Goal: Transaction & Acquisition: Download file/media

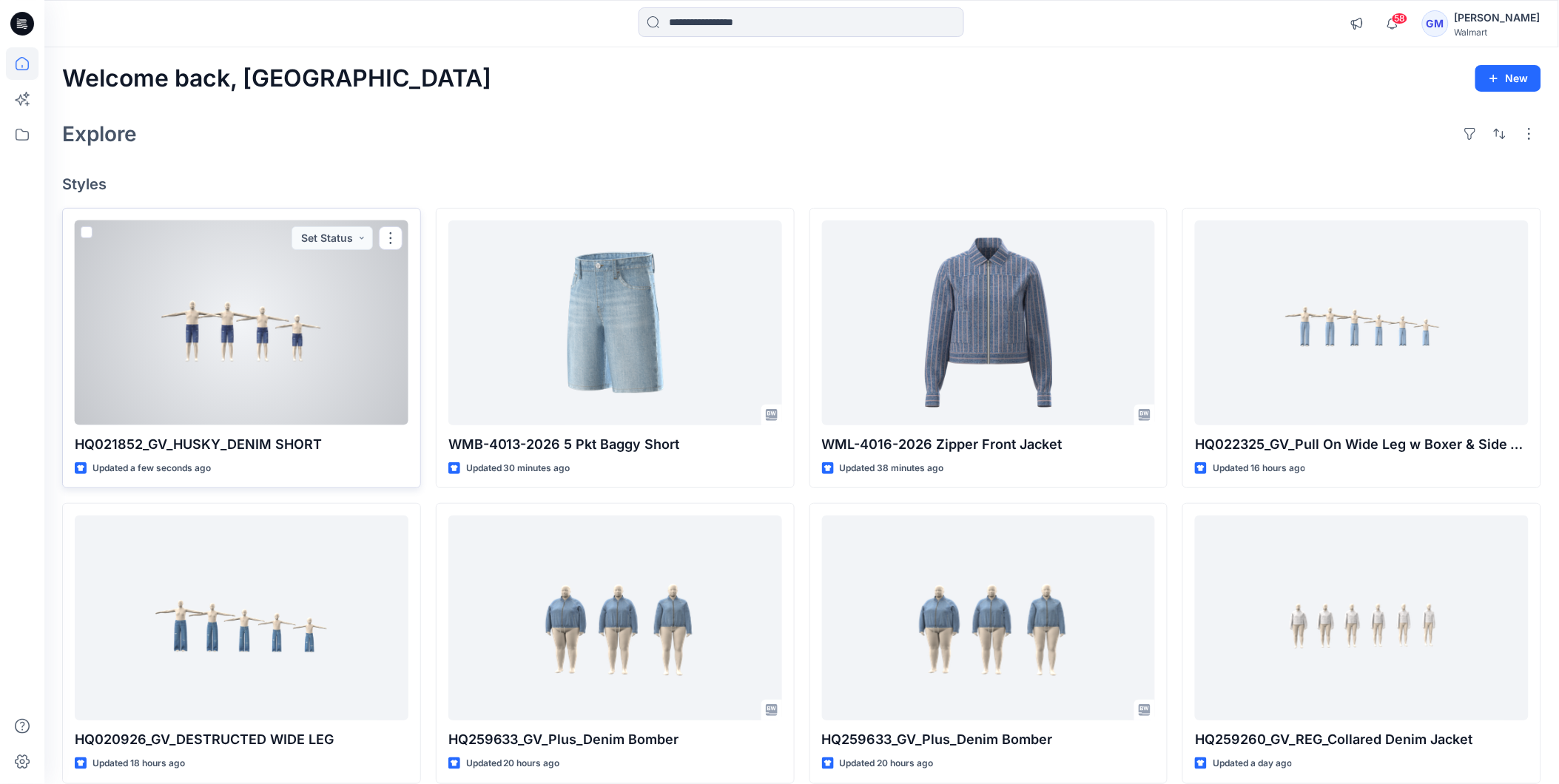
click at [241, 318] on div at bounding box center [241, 323] width 334 height 205
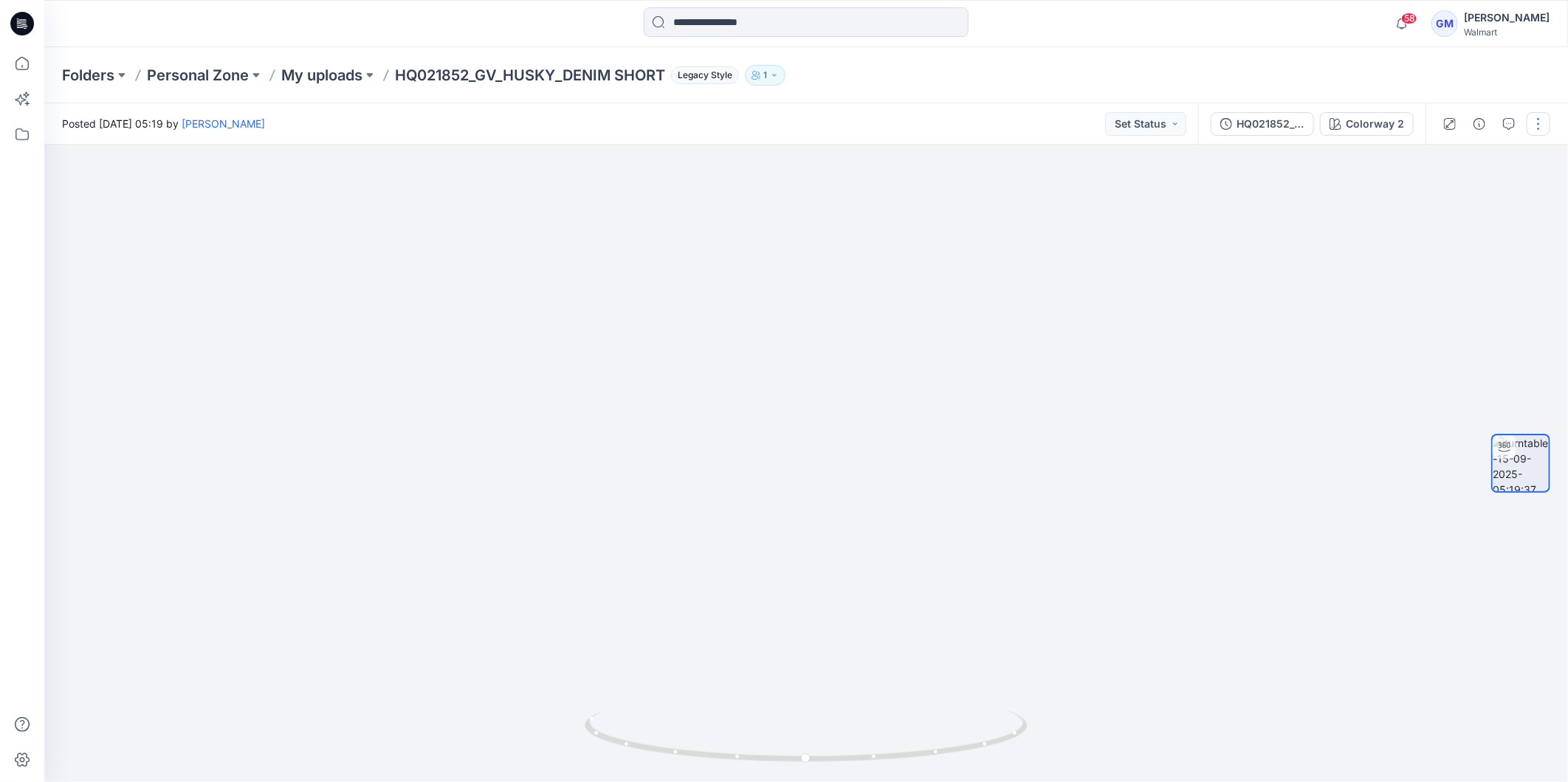
click at [1545, 118] on button "button" at bounding box center [1538, 123] width 23 height 23
click at [1461, 152] on button "Edit" at bounding box center [1476, 157] width 136 height 27
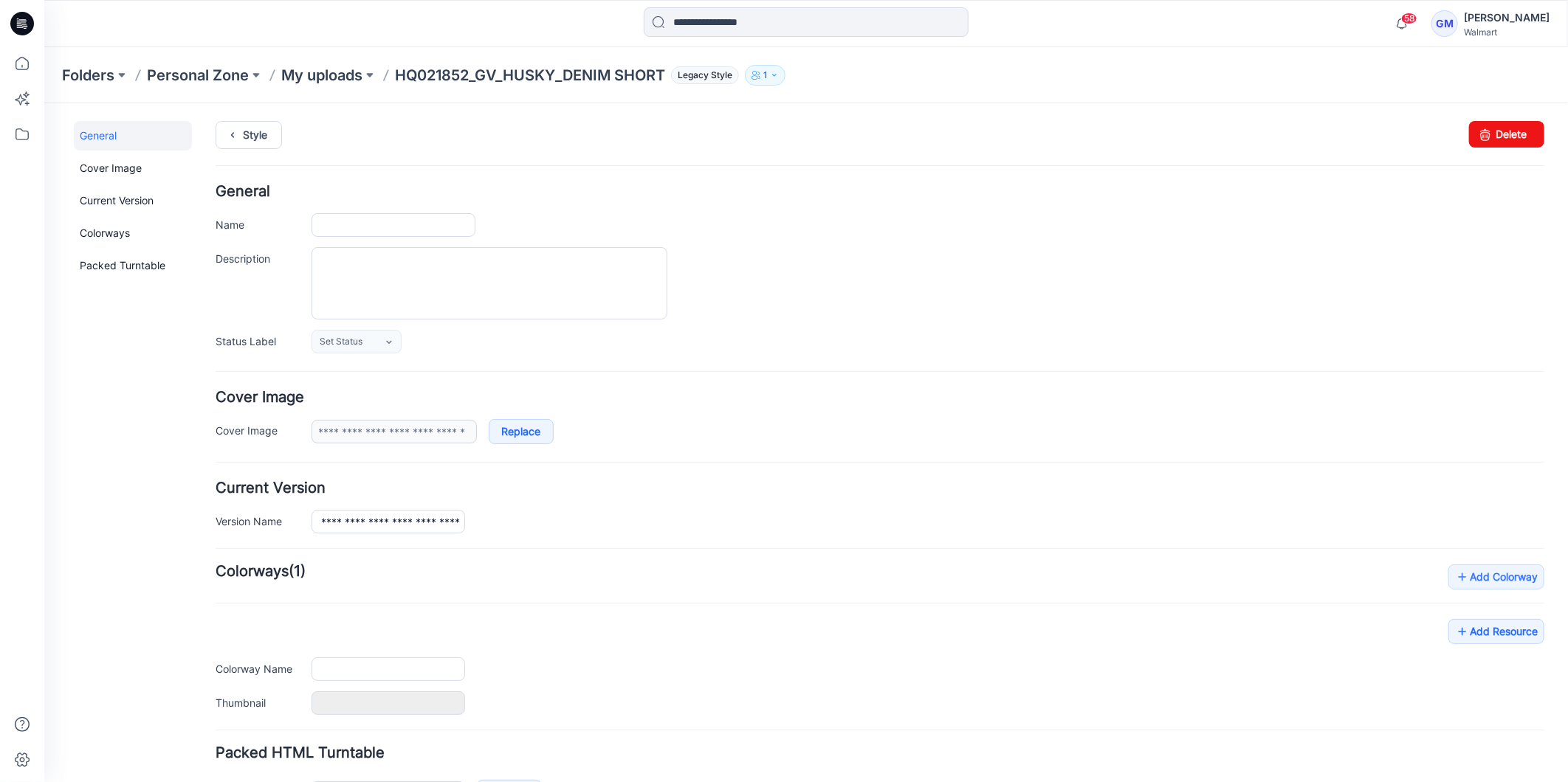
type input "**********"
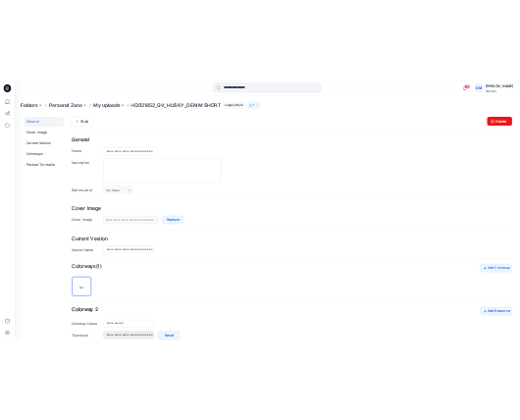
scroll to position [358, 0]
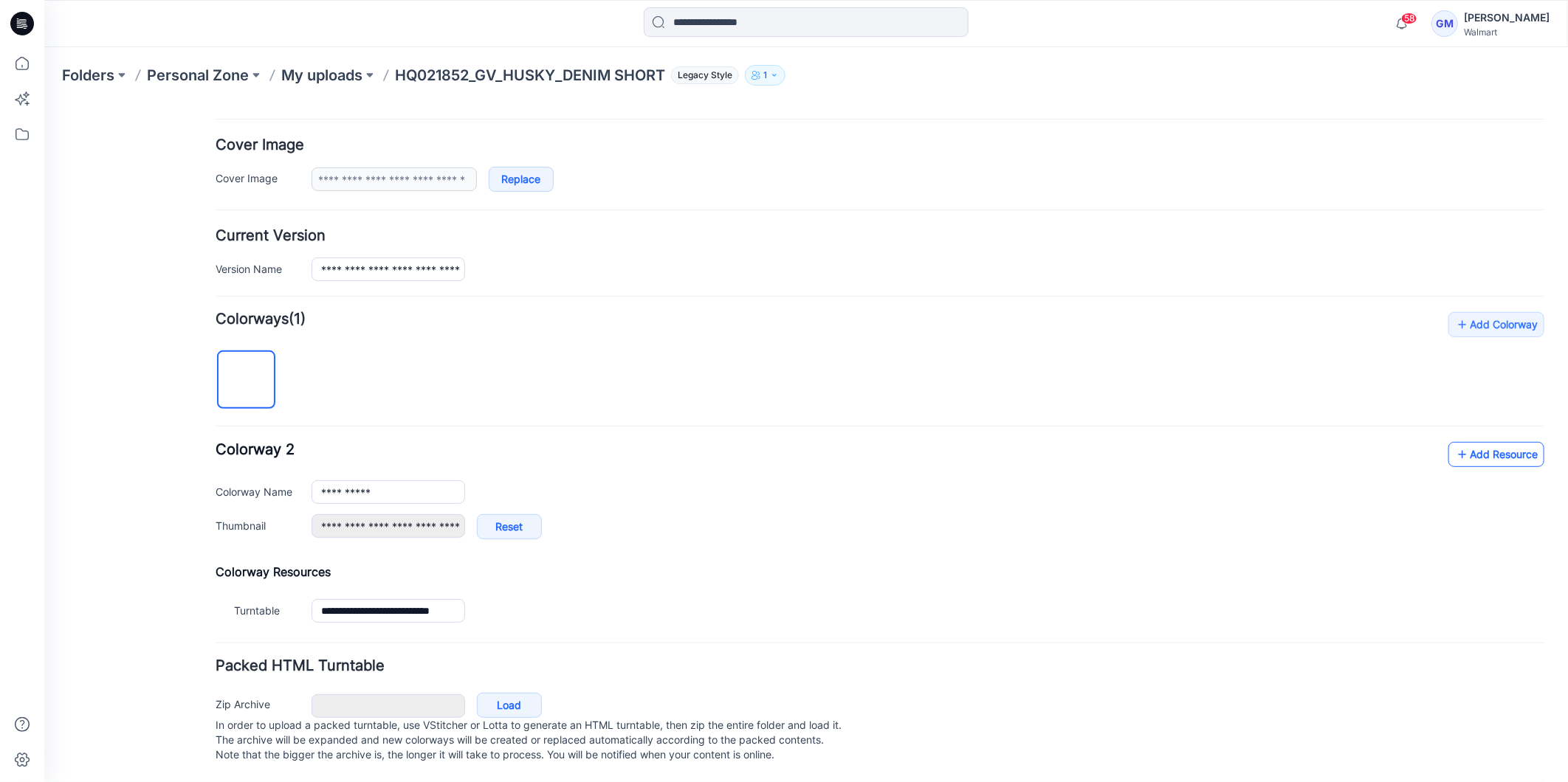
click at [1458, 441] on link "Add Resource" at bounding box center [1495, 453] width 96 height 25
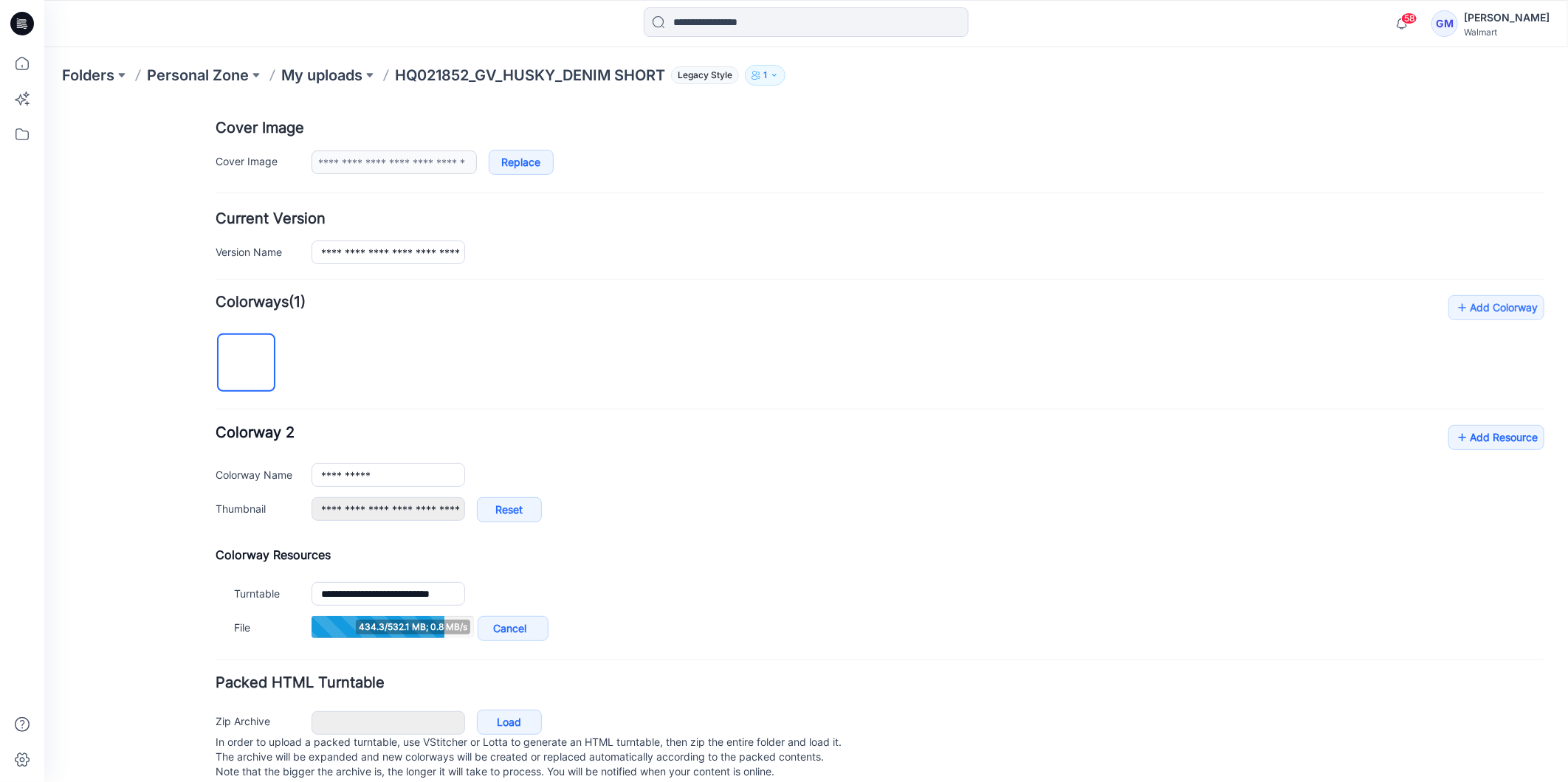
click at [1315, 762] on p "In order to upload a packed turntable, use VStitcher or Lotta to generate an HT…" at bounding box center [879, 756] width 1328 height 44
click at [29, 23] on icon at bounding box center [22, 23] width 23 height 23
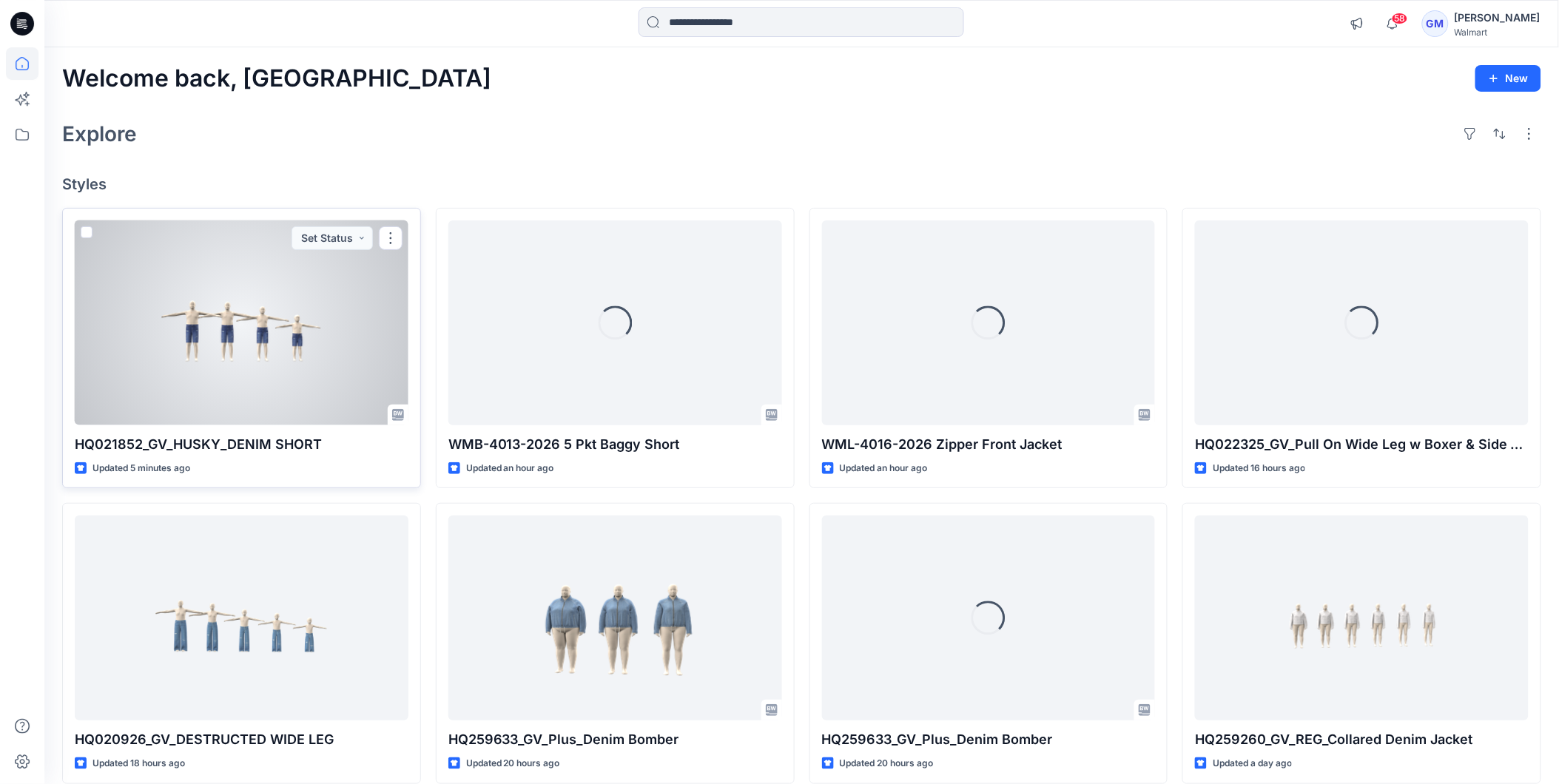
click at [215, 389] on div at bounding box center [241, 323] width 334 height 205
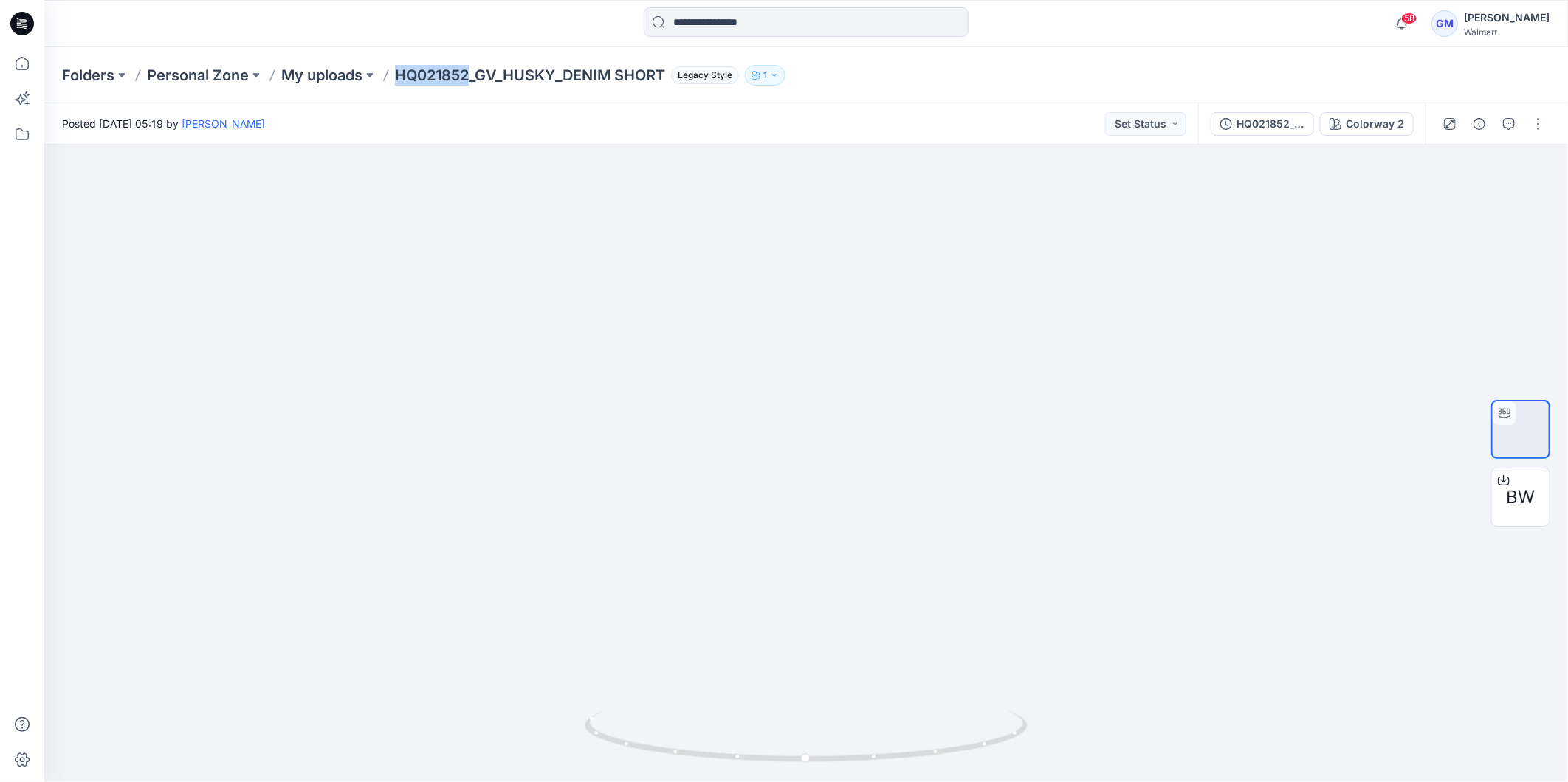
drag, startPoint x: 467, startPoint y: 75, endPoint x: 396, endPoint y: 75, distance: 71.0
click at [396, 75] on div "Folders Personal Zone My uploads HQ021852_GV_HUSKY_DENIM SHORT Legacy Style 1" at bounding box center [748, 74] width 1373 height 20
copy p "HQ021852"
click at [1533, 122] on button "button" at bounding box center [1538, 123] width 23 height 23
click at [1477, 243] on p "Duplicate to..." at bounding box center [1468, 239] width 67 height 16
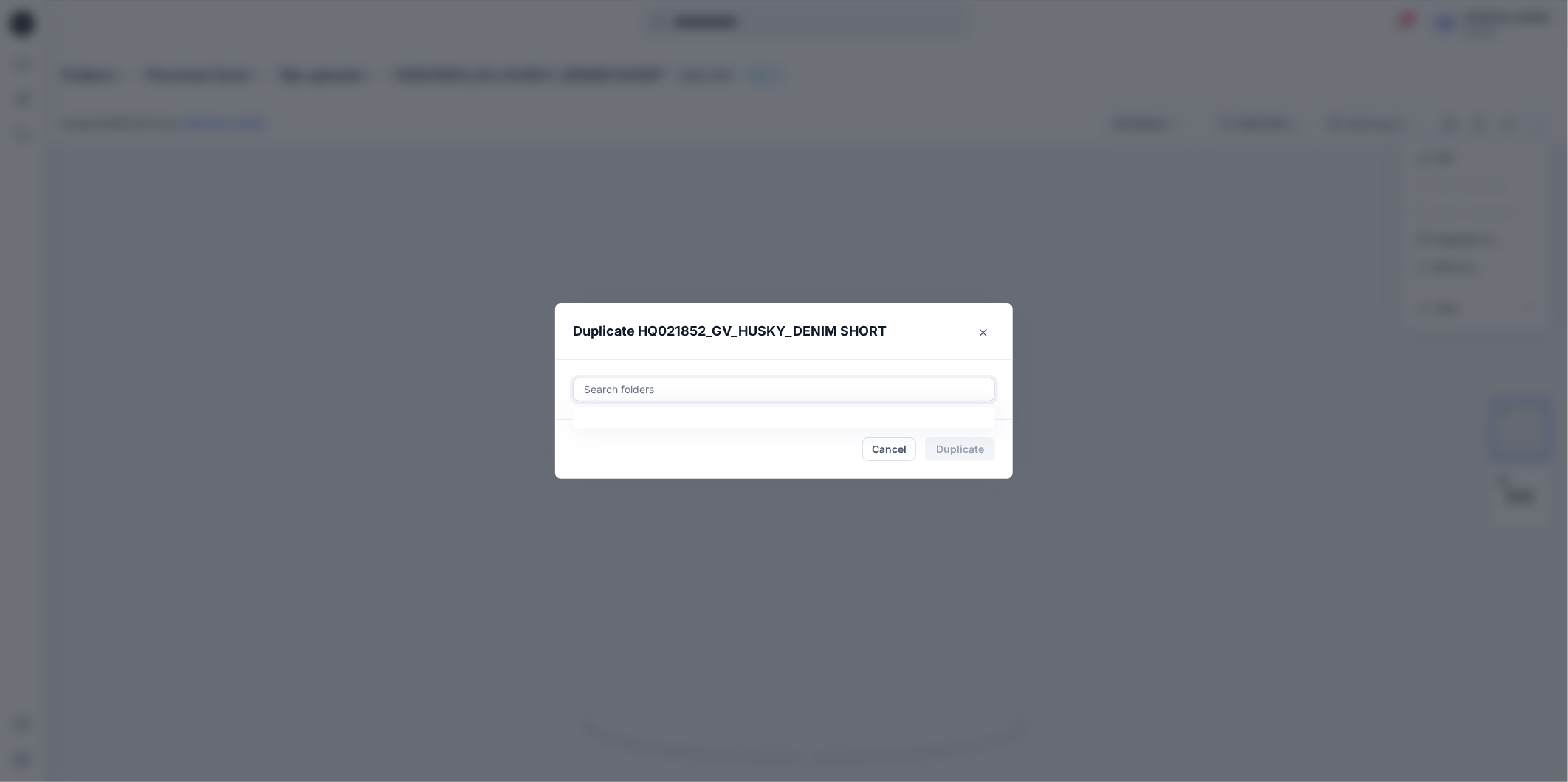
click at [818, 385] on div at bounding box center [784, 390] width 403 height 18
paste input "**********"
click at [595, 428] on div at bounding box center [595, 427] width 12 height 12
type input "**********"
click at [589, 465] on footer "Cancel Duplicate" at bounding box center [783, 449] width 458 height 59
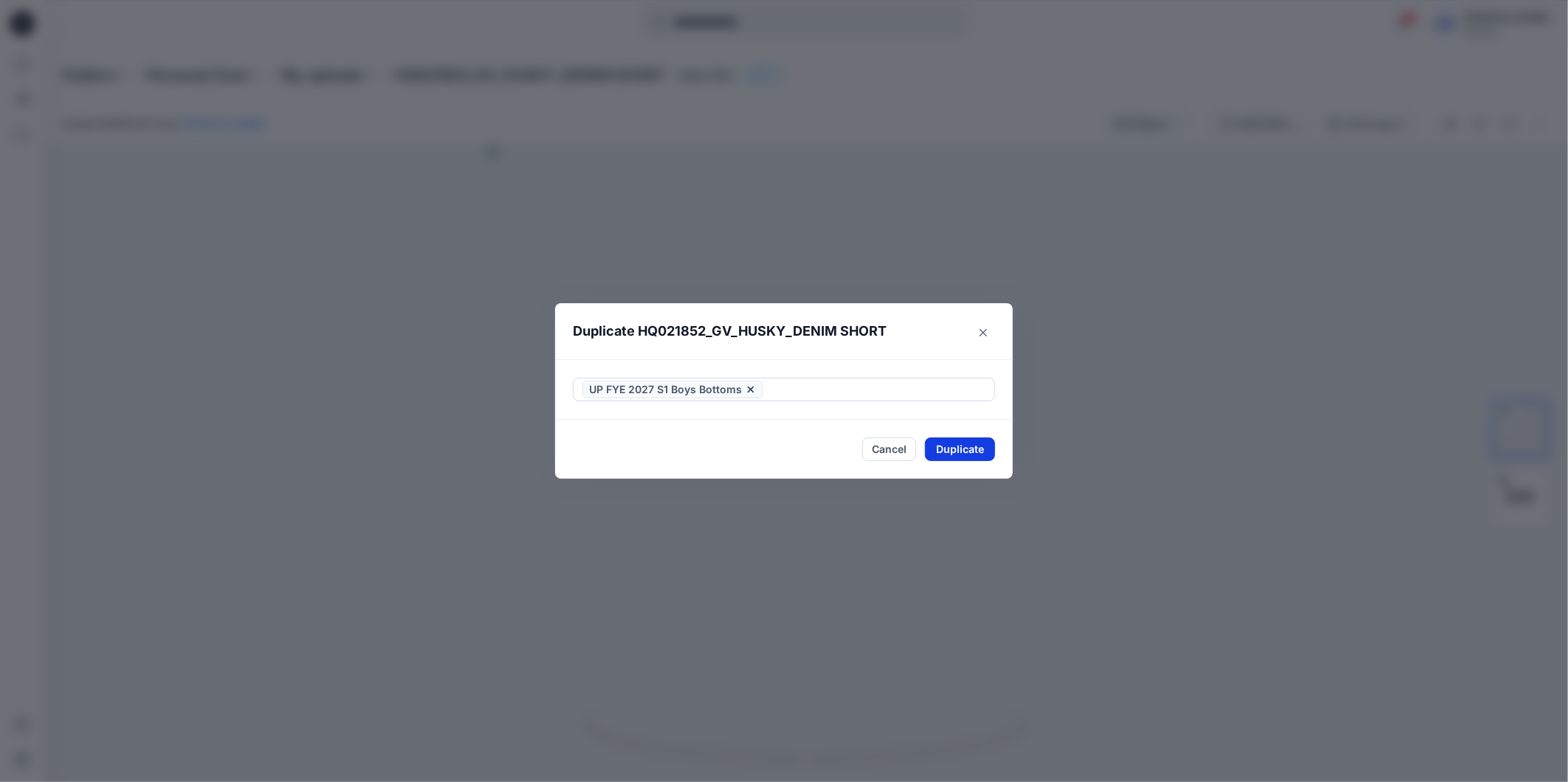
click at [964, 451] on button "Duplicate" at bounding box center [959, 448] width 70 height 23
click at [964, 451] on button "Close" at bounding box center [971, 448] width 48 height 23
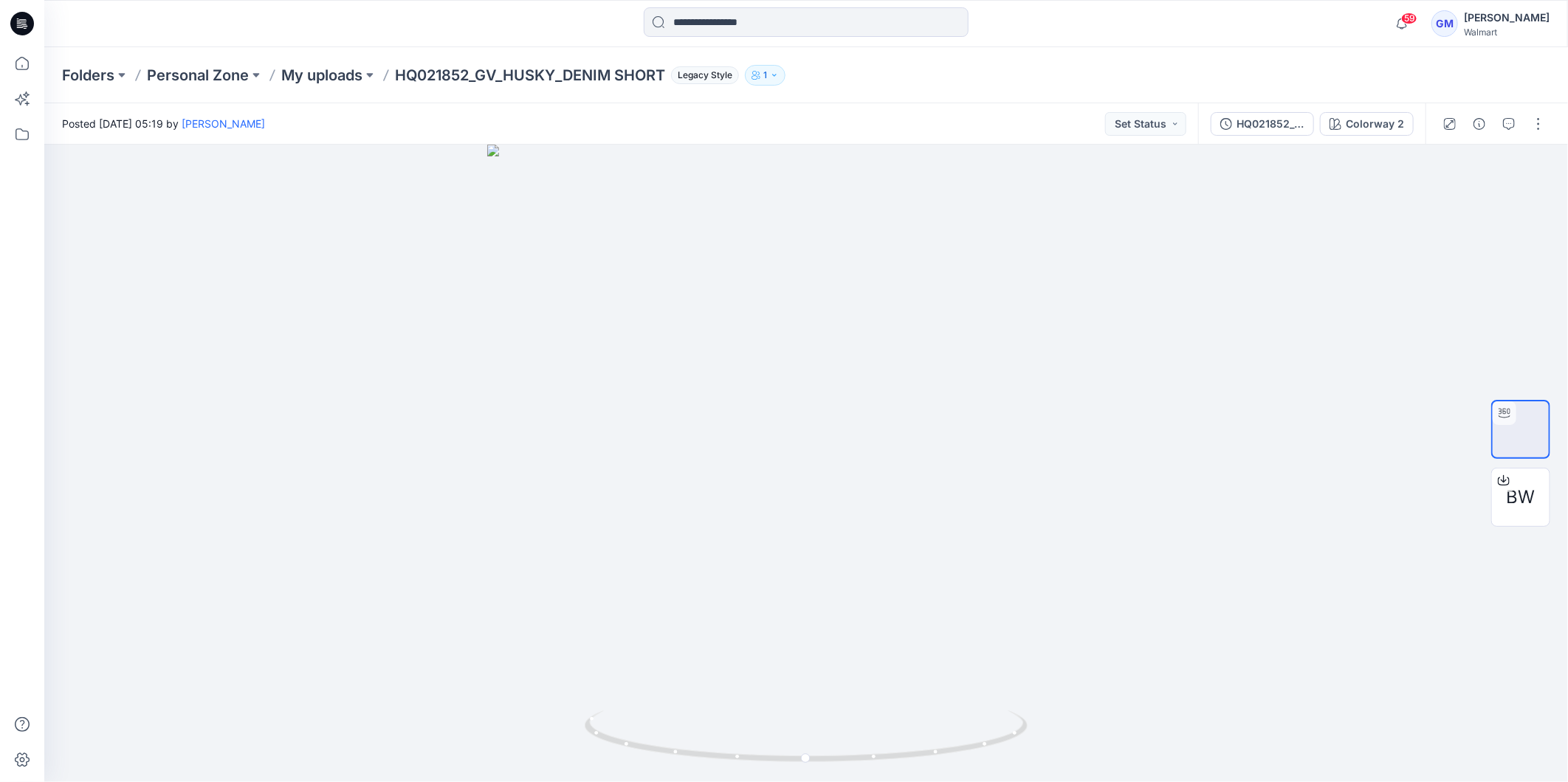
click at [17, 25] on icon at bounding box center [22, 23] width 23 height 47
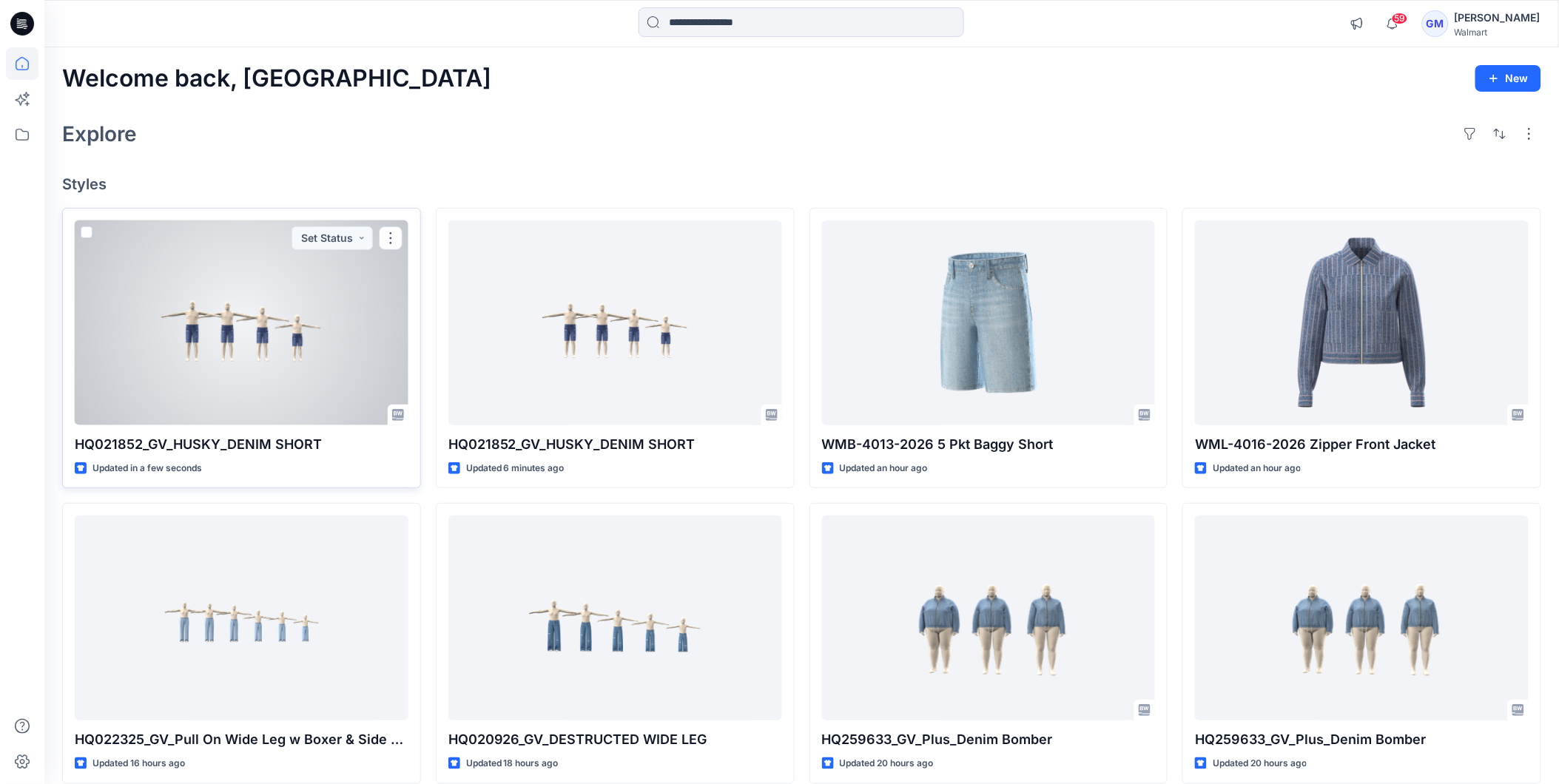
click at [293, 374] on div at bounding box center [241, 323] width 334 height 205
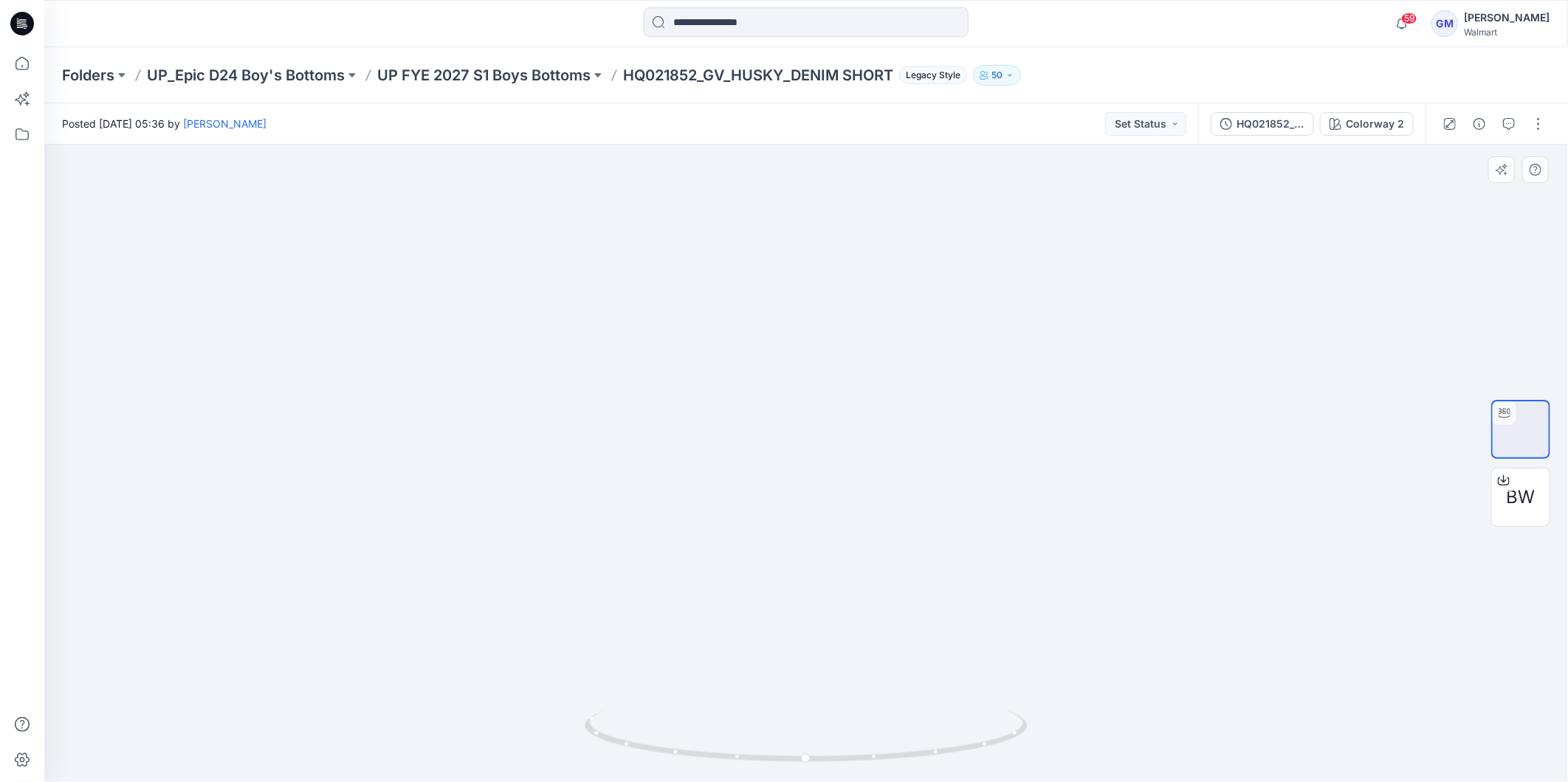
click at [1190, 625] on div at bounding box center [806, 463] width 1524 height 637
click at [389, 435] on div at bounding box center [806, 463] width 1524 height 637
click at [20, 22] on icon at bounding box center [23, 21] width 7 height 1
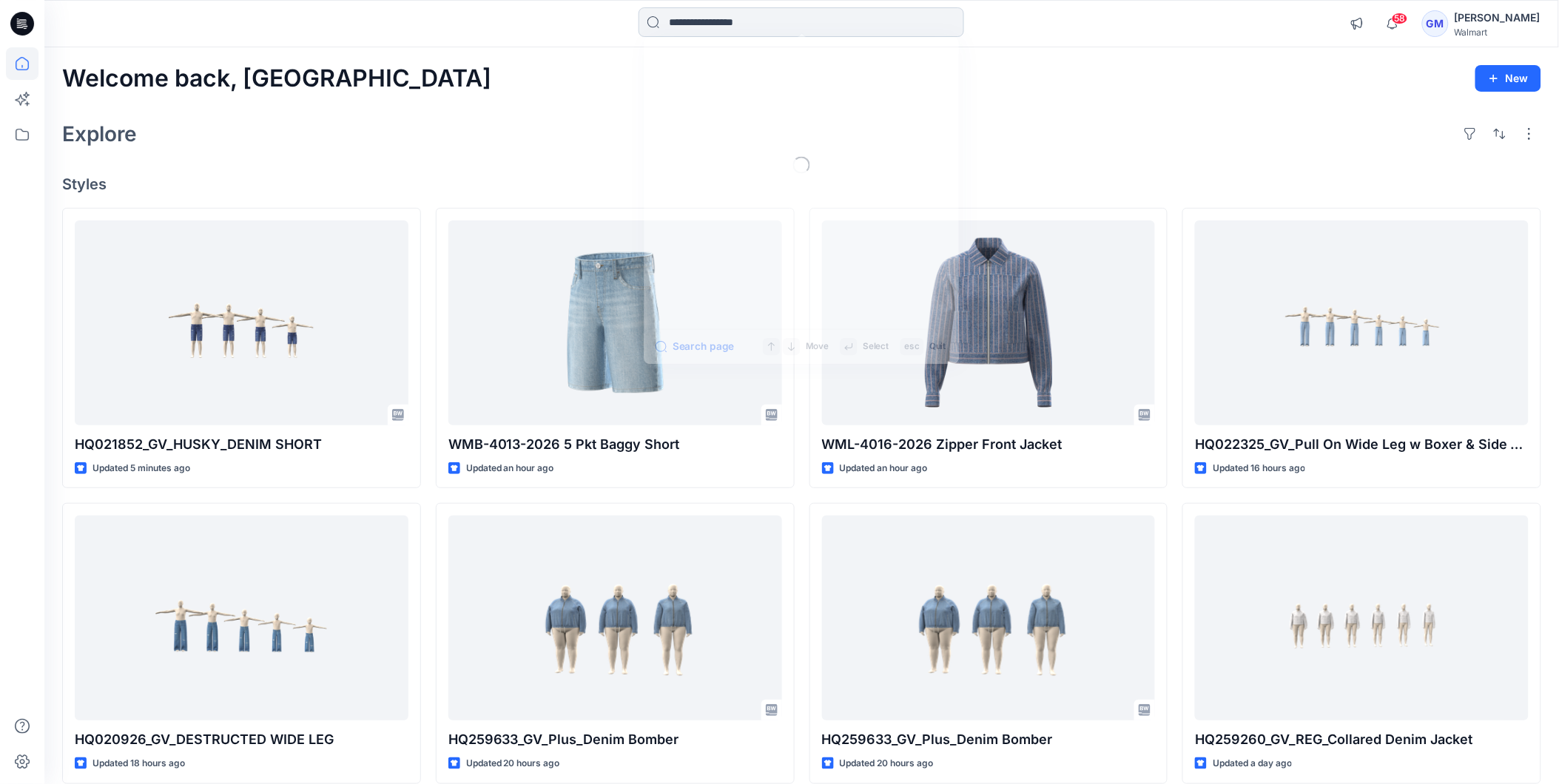
click at [705, 27] on input at bounding box center [801, 22] width 326 height 29
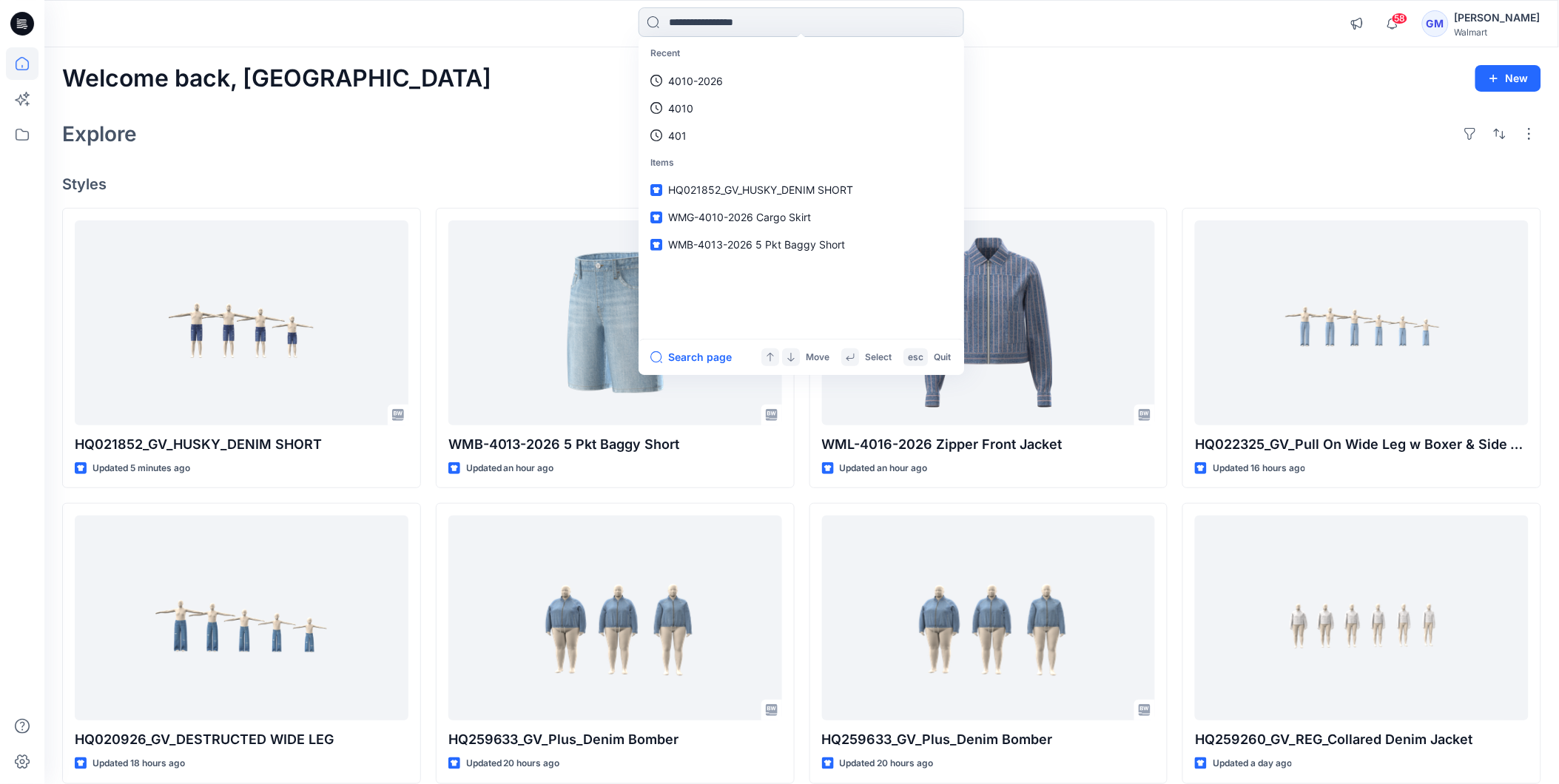
paste input "********"
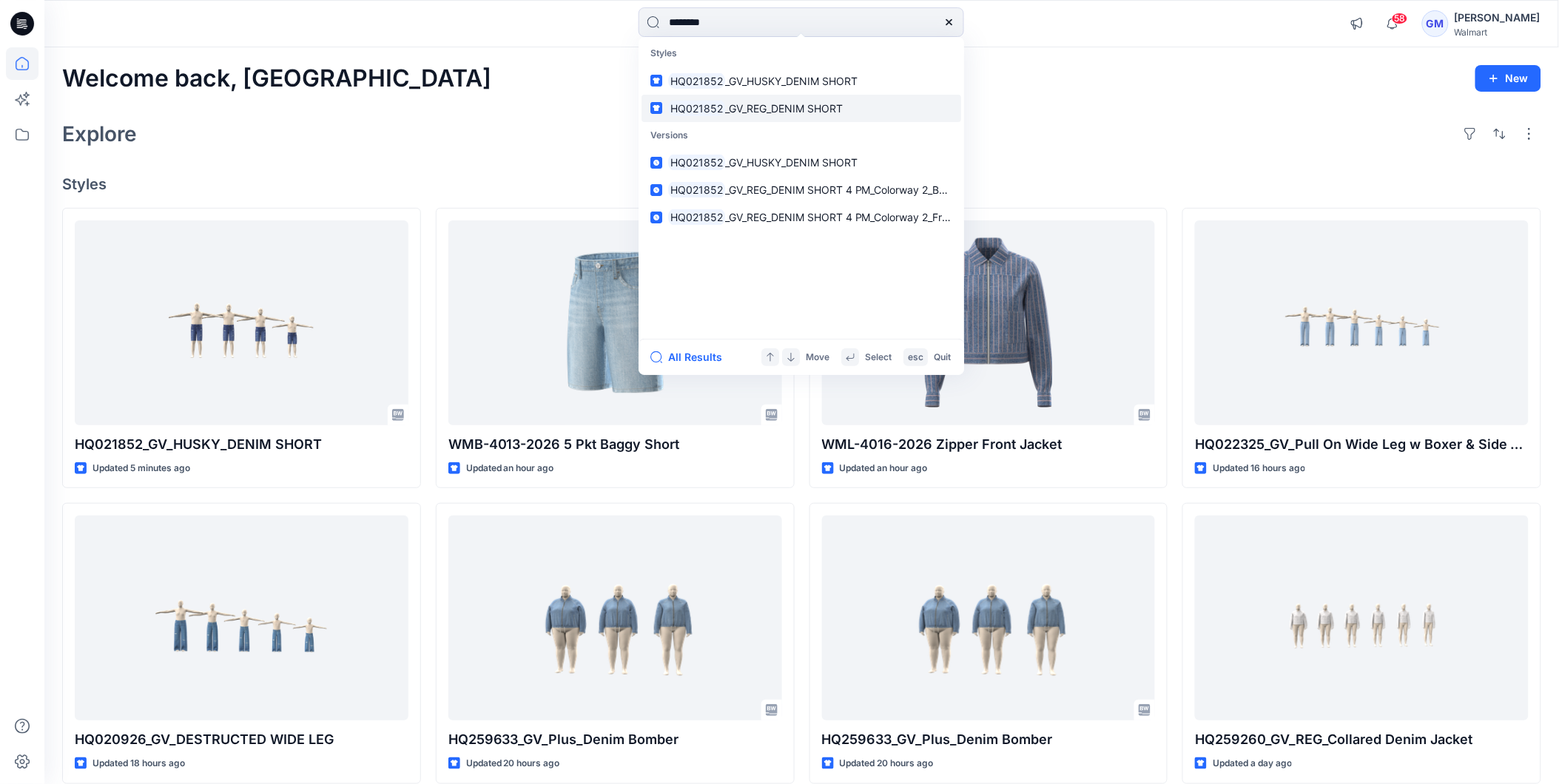
type input "********"
click at [736, 106] on span "_GV_REG_DENIM SHORT" at bounding box center [784, 108] width 118 height 13
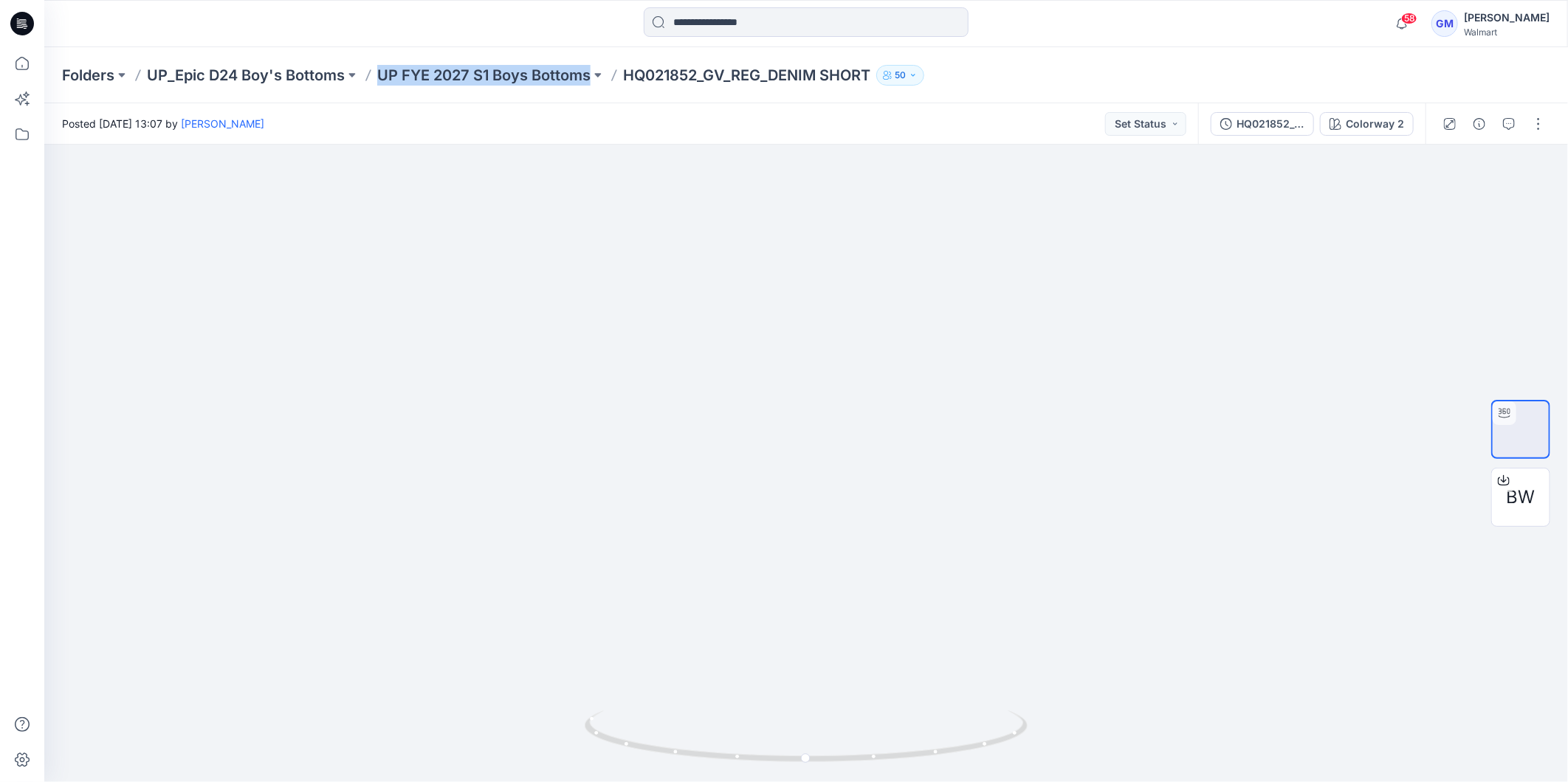
copy div "UP FYE 2027 S1 Boys Bottoms"
drag, startPoint x: 380, startPoint y: 89, endPoint x: 593, endPoint y: 87, distance: 213.0
click at [593, 87] on div "Folders UP_Epic D24 Boy's Bottoms UP FYE 2027 S1 Boys Bottoms HQ021852_GV_REG_D…" at bounding box center [806, 75] width 1524 height 56
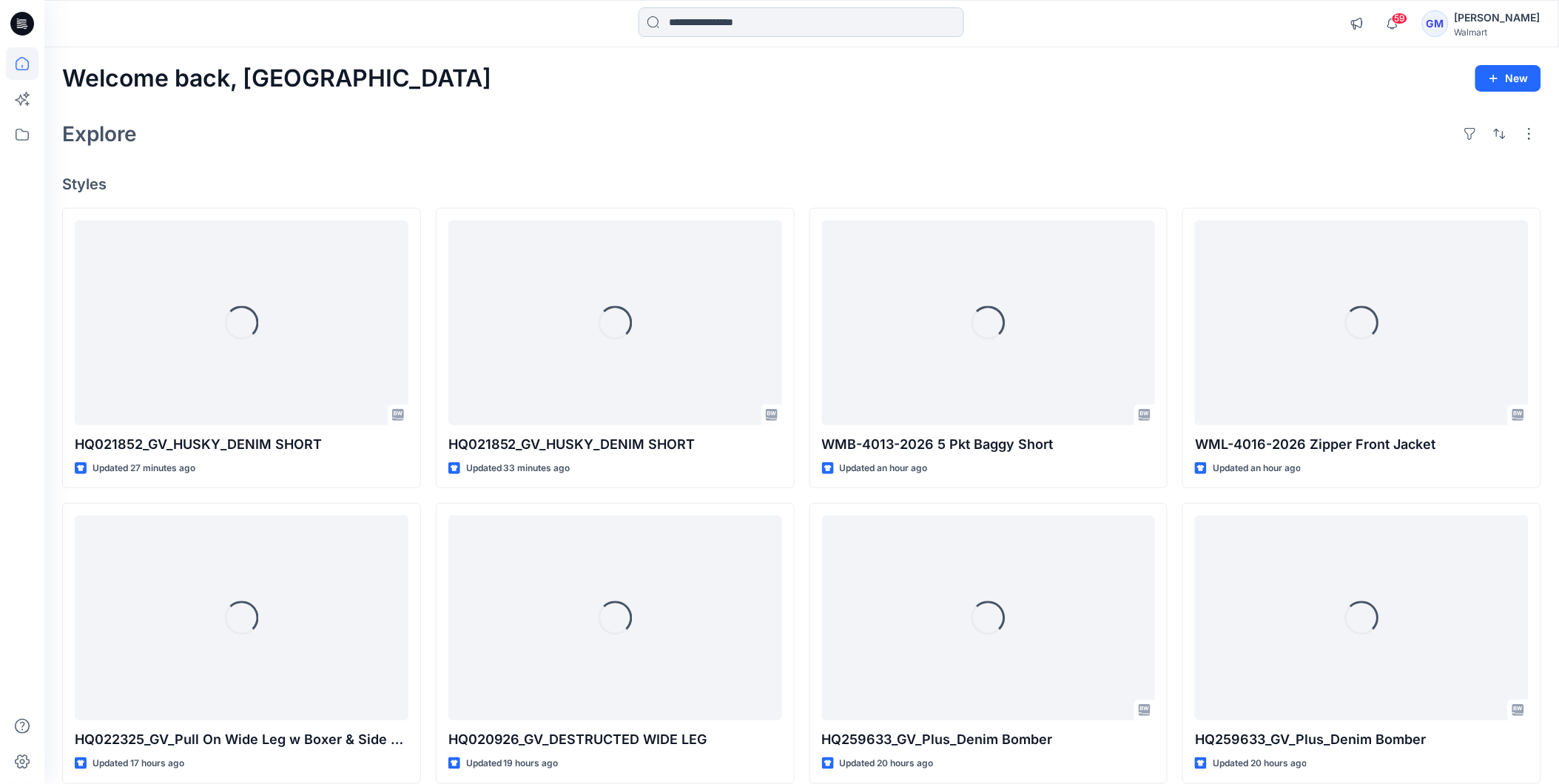
click at [754, 22] on input at bounding box center [801, 22] width 326 height 29
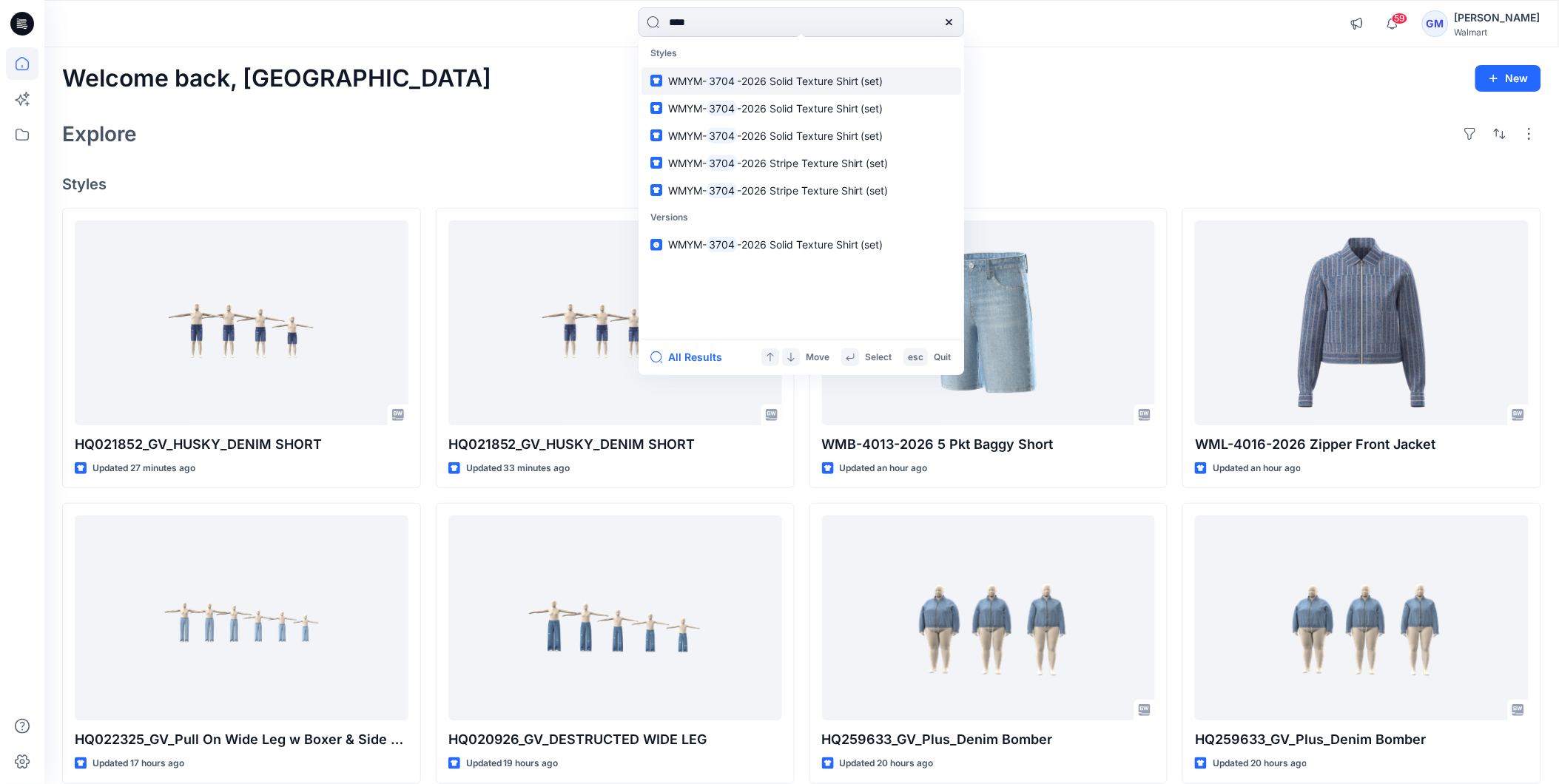
type input "****"
click at [772, 75] on span "-2026 Solid Texture Shirt (set)" at bounding box center [810, 81] width 146 height 13
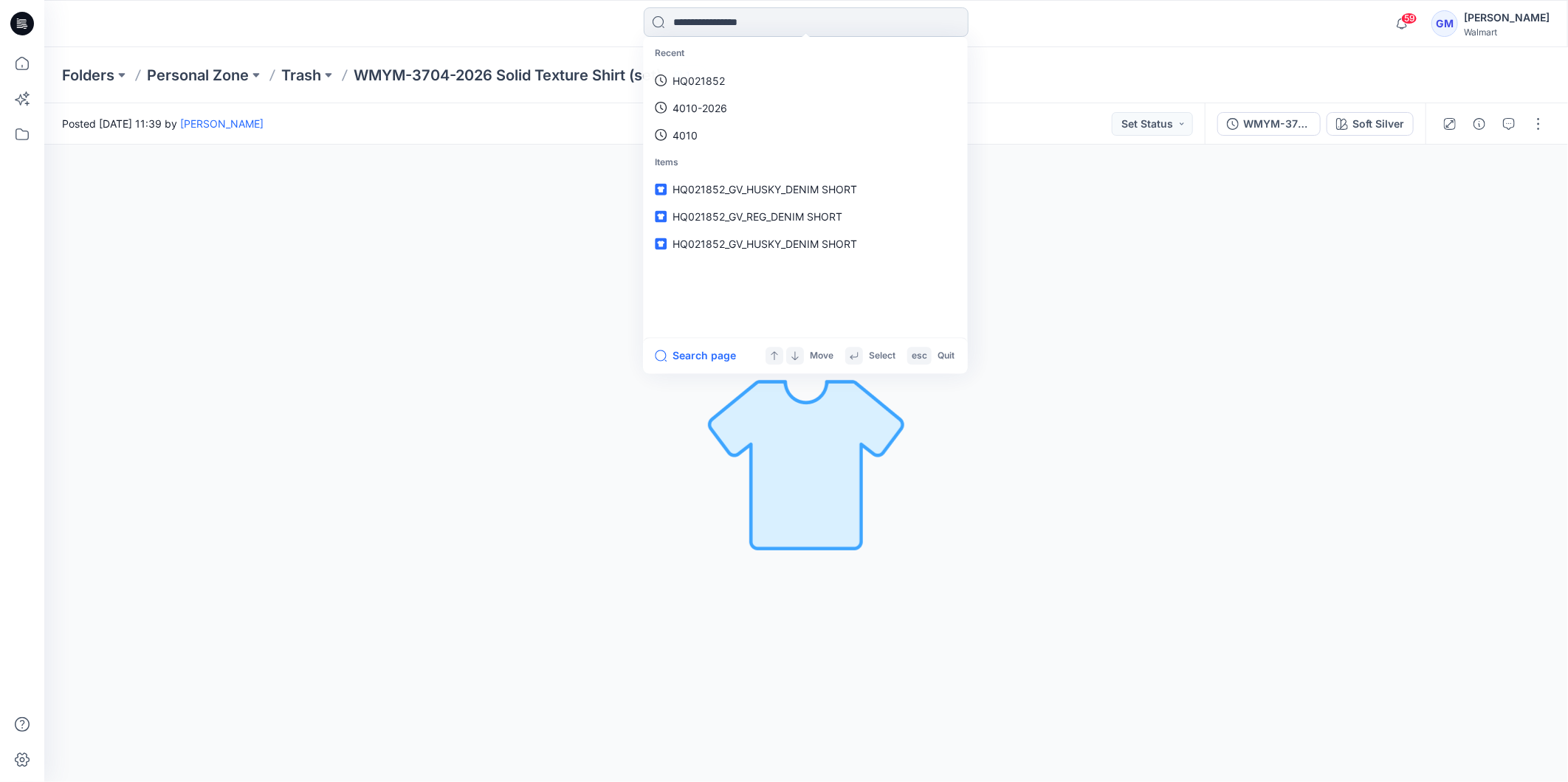
click at [733, 17] on input at bounding box center [806, 22] width 325 height 29
click at [721, 81] on link "3704" at bounding box center [805, 80] width 319 height 27
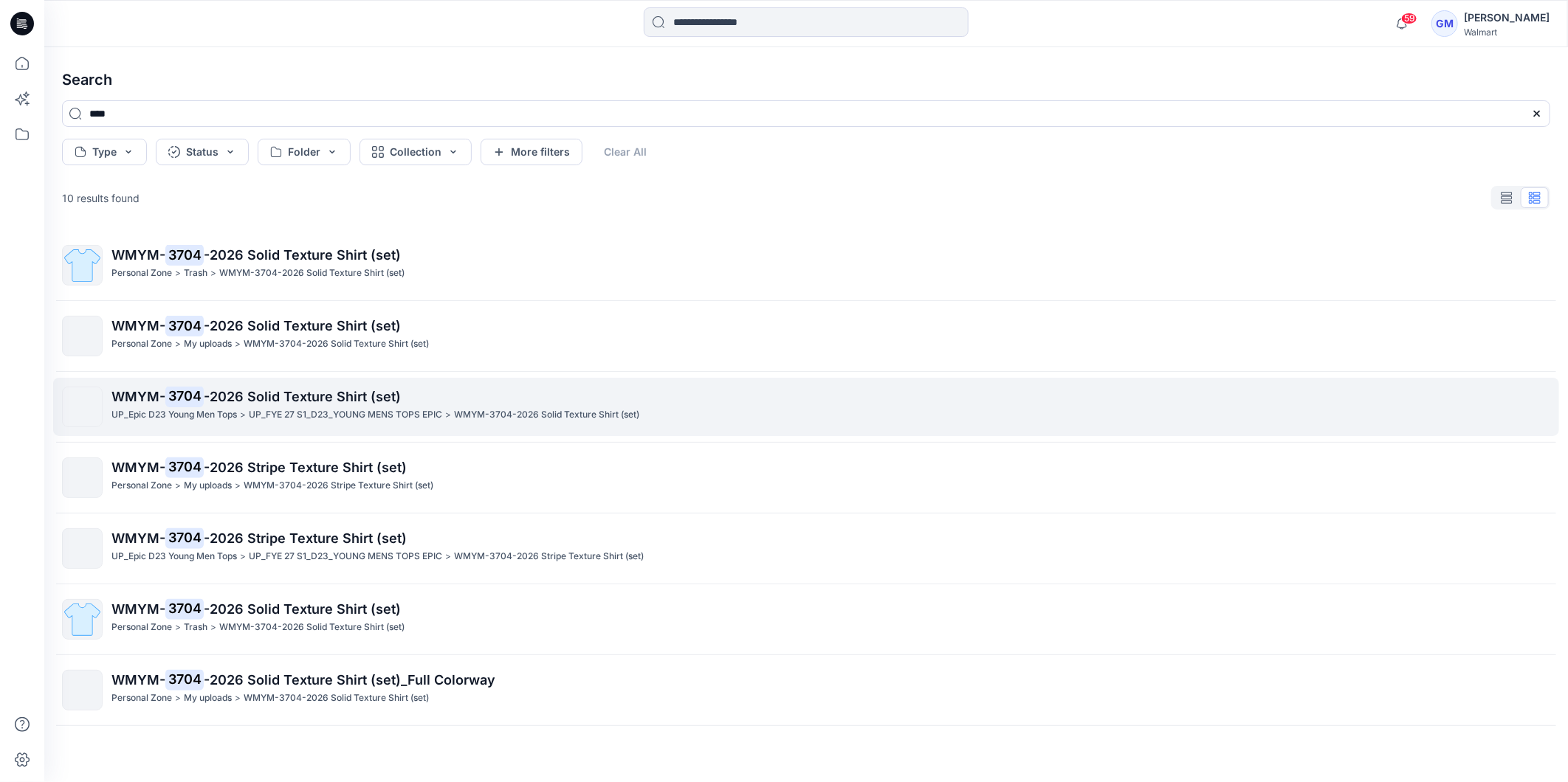
click at [163, 399] on span "WMYM-" at bounding box center [138, 396] width 54 height 16
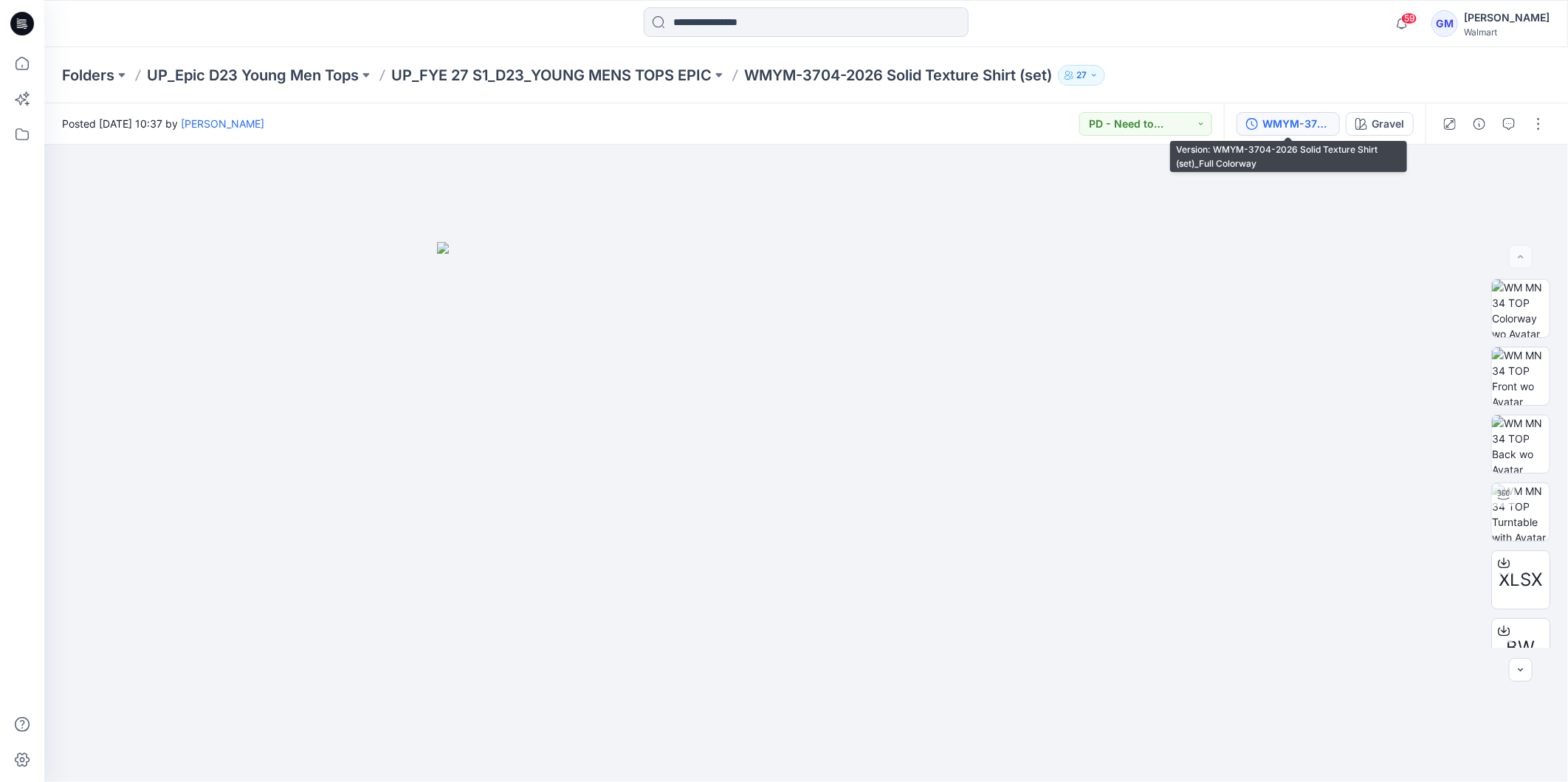
click at [1295, 126] on div "WMYM-3704-2026 Solid Texture Shirt (set)_Full Colorway" at bounding box center [1296, 124] width 68 height 17
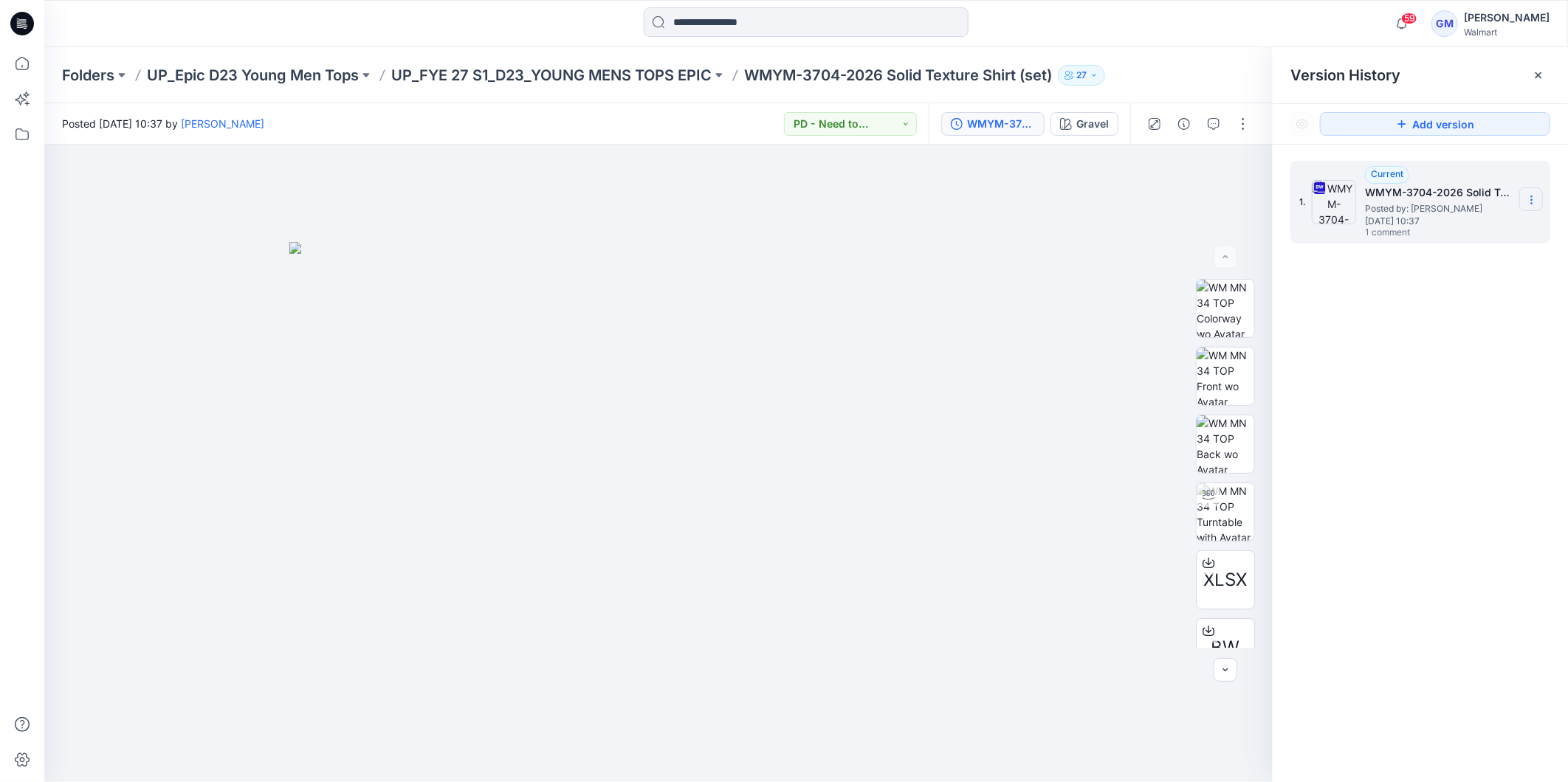
click at [1530, 199] on icon at bounding box center [1532, 200] width 12 height 12
click at [1439, 225] on span "Download Source BW File" at bounding box center [1457, 230] width 123 height 18
